Goal: Information Seeking & Learning: Learn about a topic

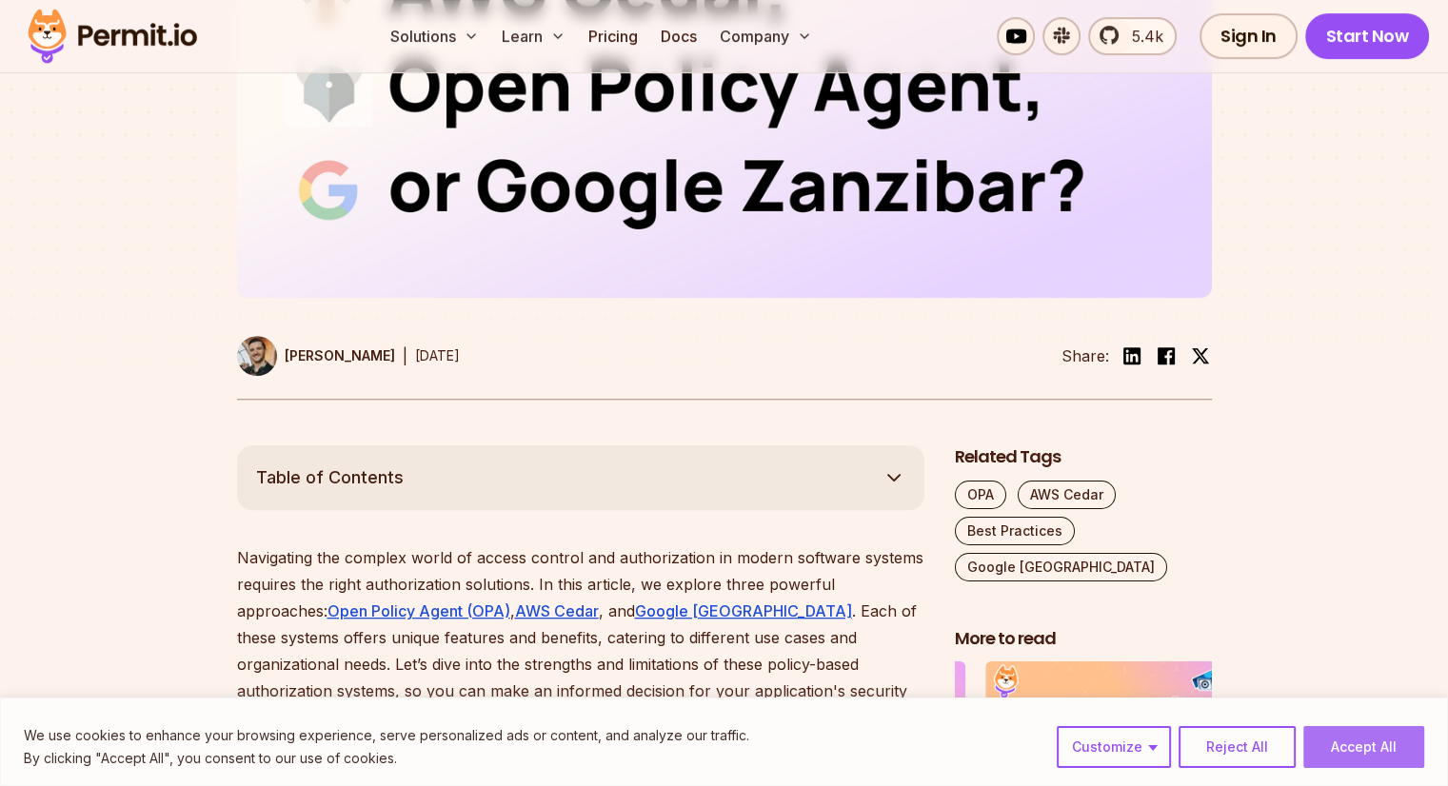
click at [1360, 742] on button "Accept All" at bounding box center [1363, 747] width 121 height 42
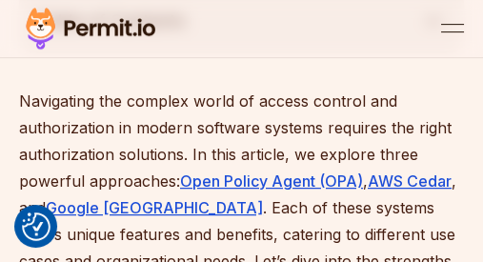
scroll to position [808, 0]
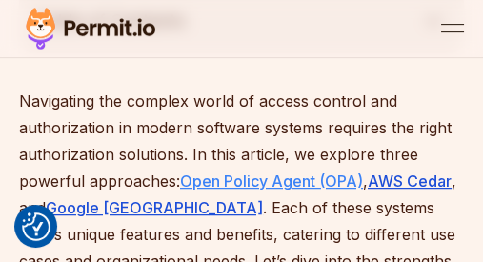
click at [296, 171] on u "Open Policy Agent (OPA)" at bounding box center [271, 180] width 183 height 19
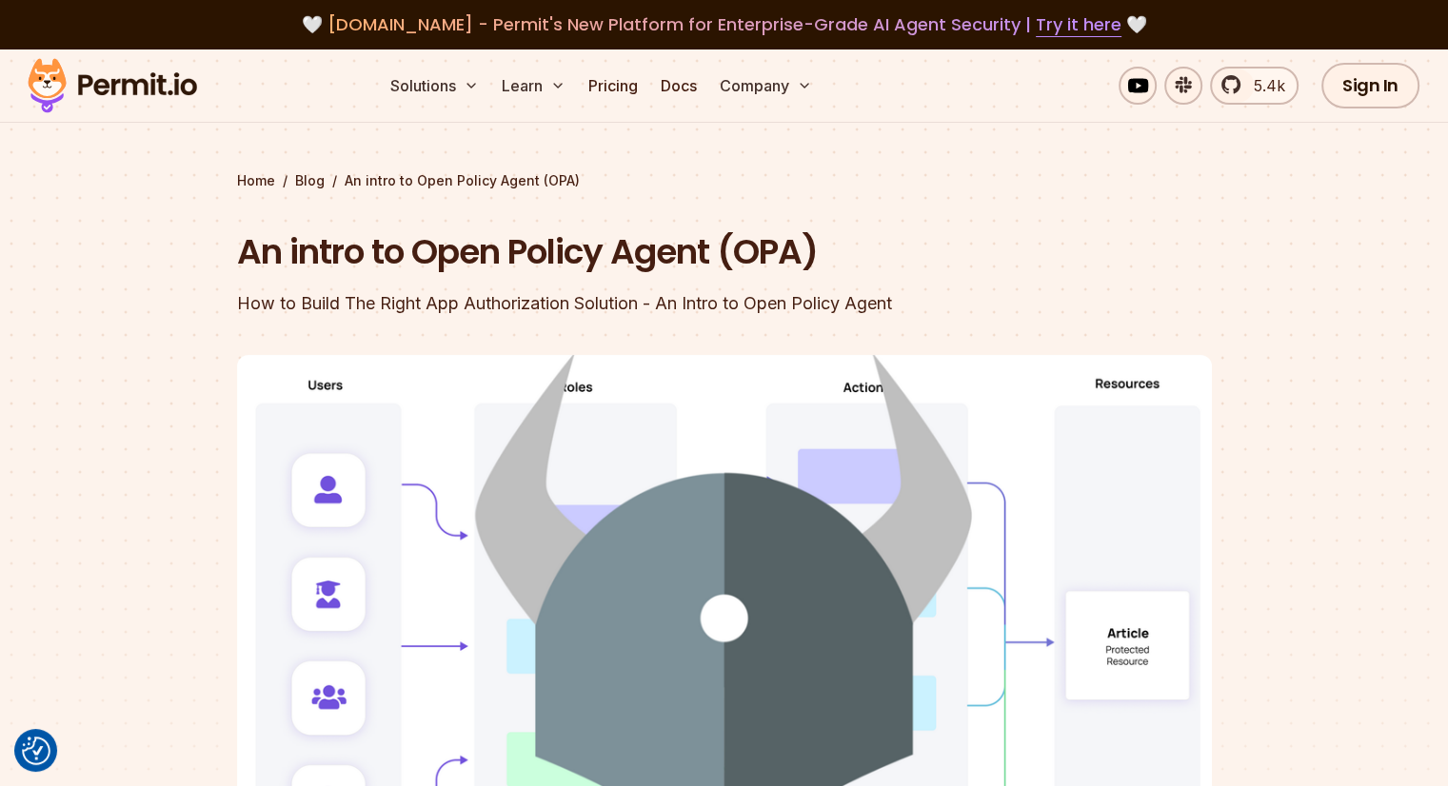
drag, startPoint x: 0, startPoint y: 0, endPoint x: 846, endPoint y: 198, distance: 869.3
click at [482, 198] on div "Home / Blog / An intro to Open Policy Agent (OPA) An intro to Open Policy Agent…" at bounding box center [724, 588] width 975 height 835
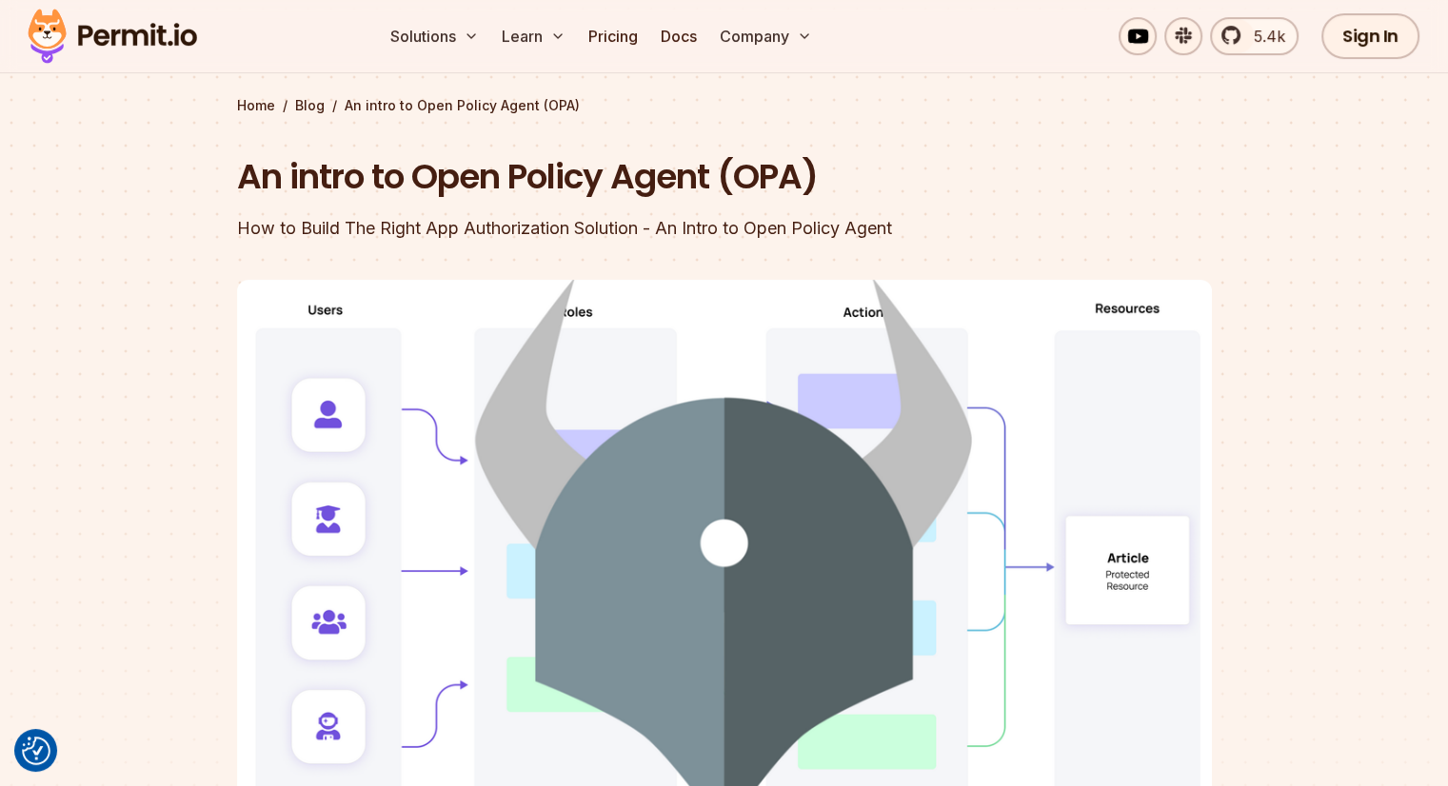
scroll to position [76, 0]
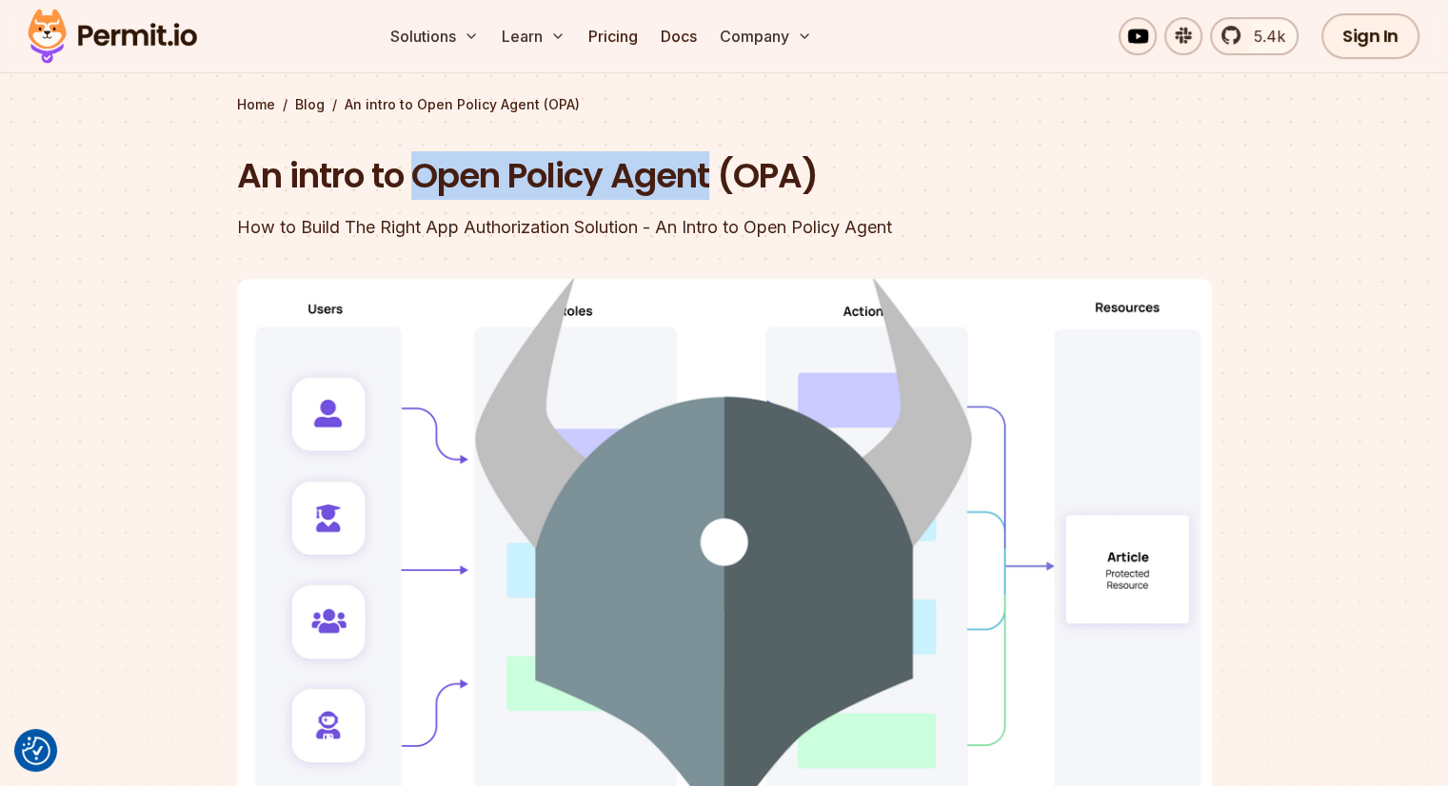
drag, startPoint x: 715, startPoint y: 177, endPoint x: 420, endPoint y: 181, distance: 295.2
click at [420, 181] on h1 "An intro to Open Policy Agent (OPA)" at bounding box center [602, 176] width 731 height 48
copy h1 "Open Policy Agent"
